Goal: Information Seeking & Learning: Check status

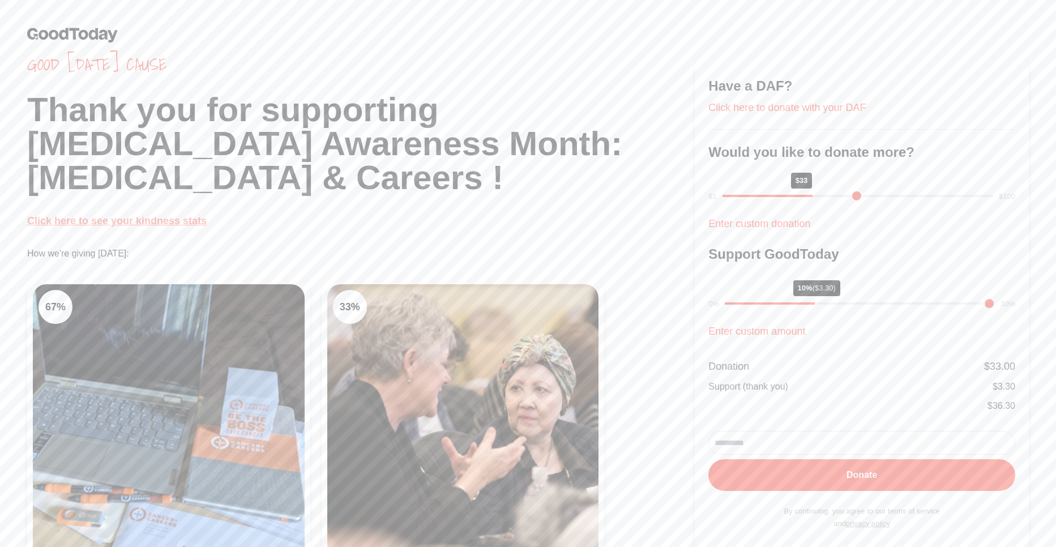
click at [196, 220] on link "Click here to see your kindness stats" at bounding box center [117, 220] width 180 height 11
